Goal: Navigation & Orientation: Find specific page/section

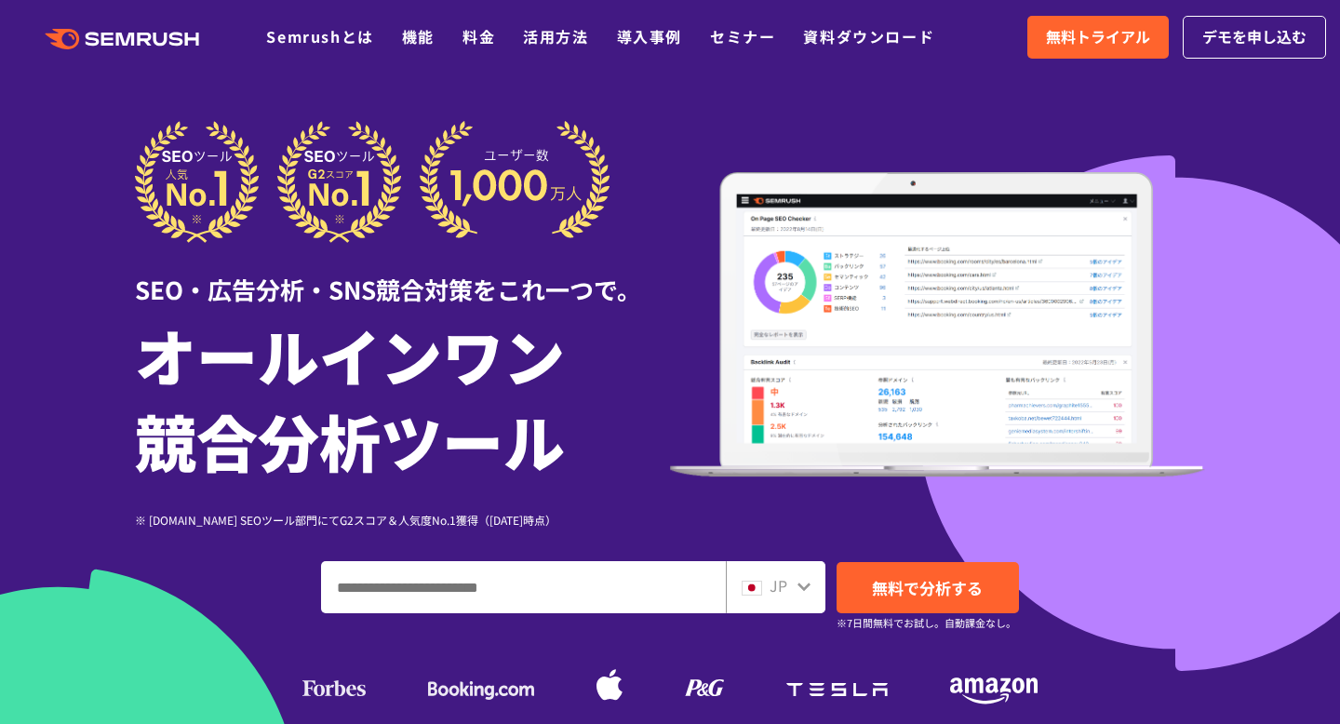
click at [796, 586] on icon at bounding box center [803, 586] width 15 height 15
click at [802, 586] on icon at bounding box center [803, 586] width 13 height 8
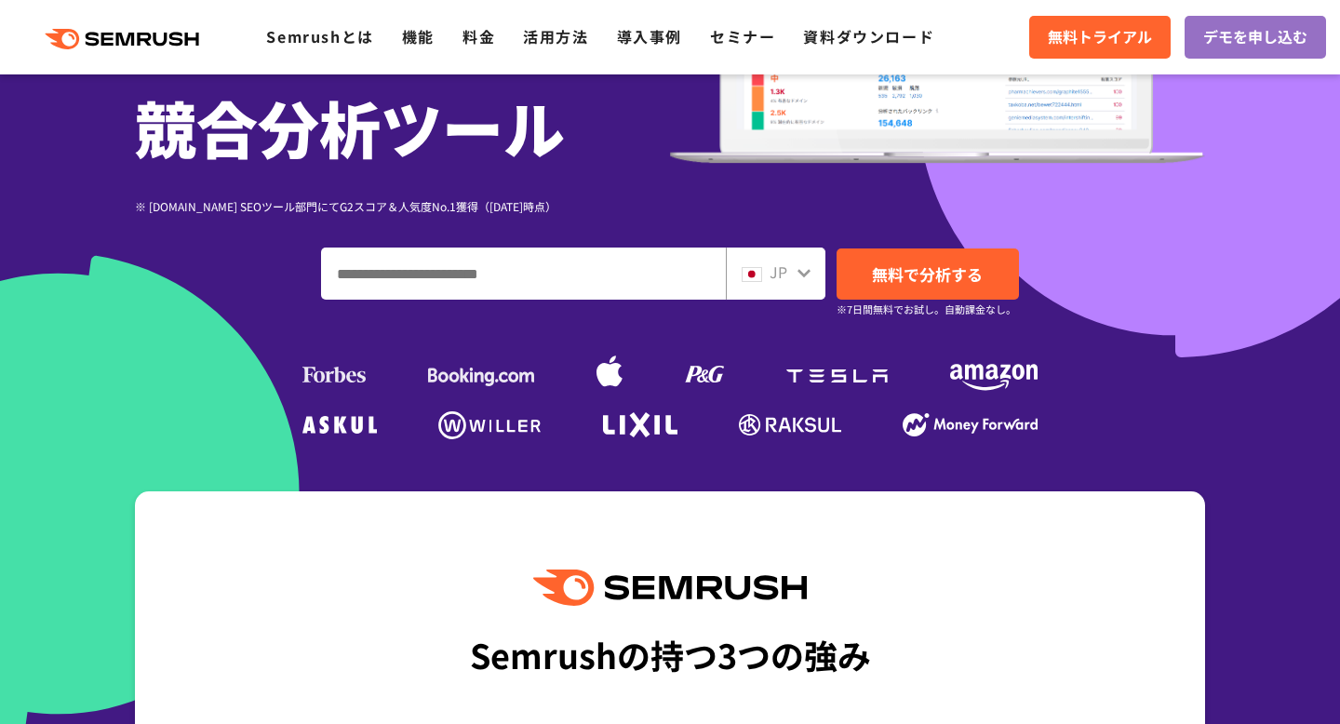
scroll to position [317, 0]
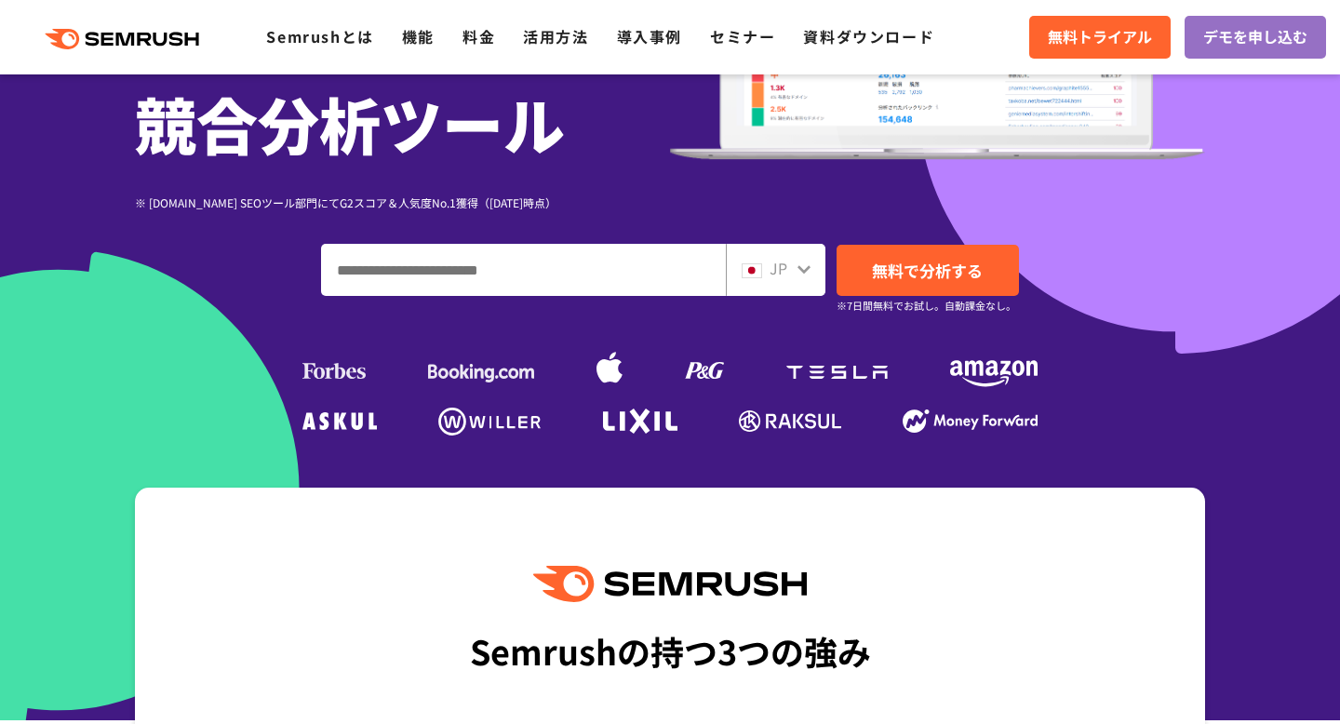
click at [792, 268] on div "JP" at bounding box center [771, 269] width 60 height 24
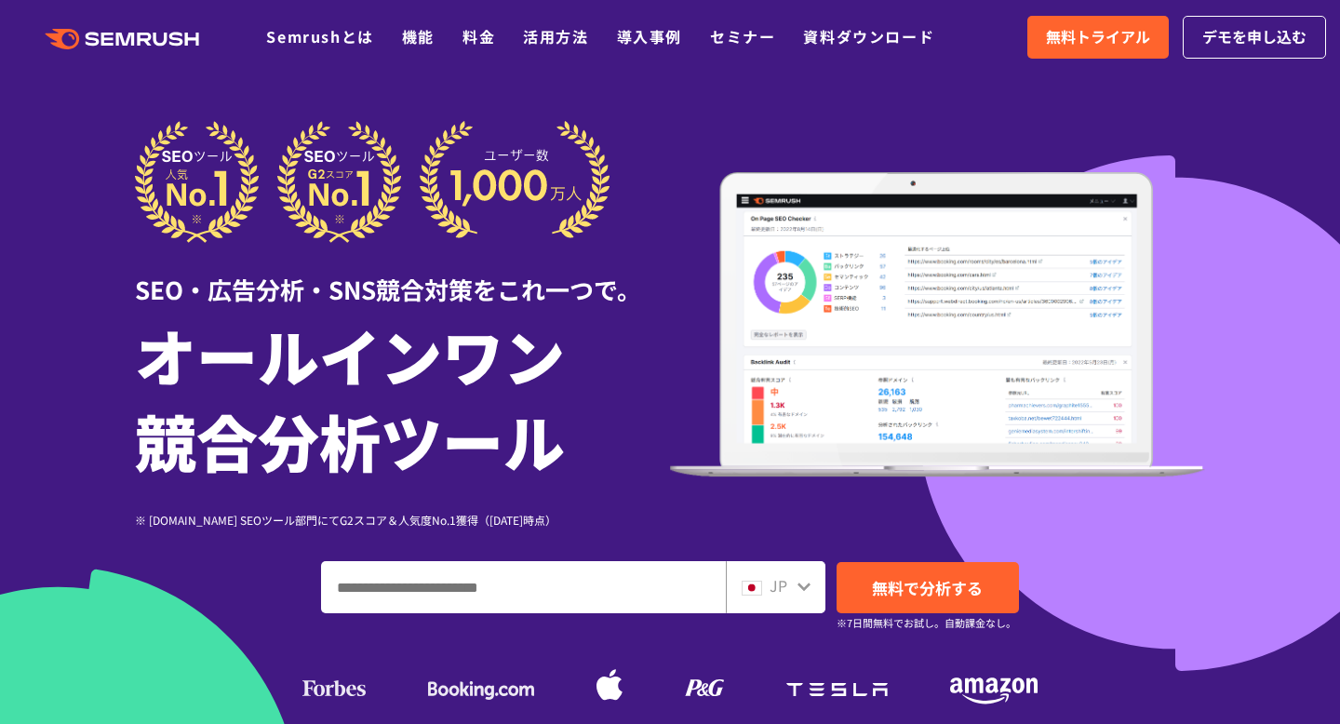
click at [779, 594] on span "JP" at bounding box center [778, 585] width 18 height 22
click at [754, 579] on span at bounding box center [751, 585] width 20 height 22
